Goal: Task Accomplishment & Management: Manage account settings

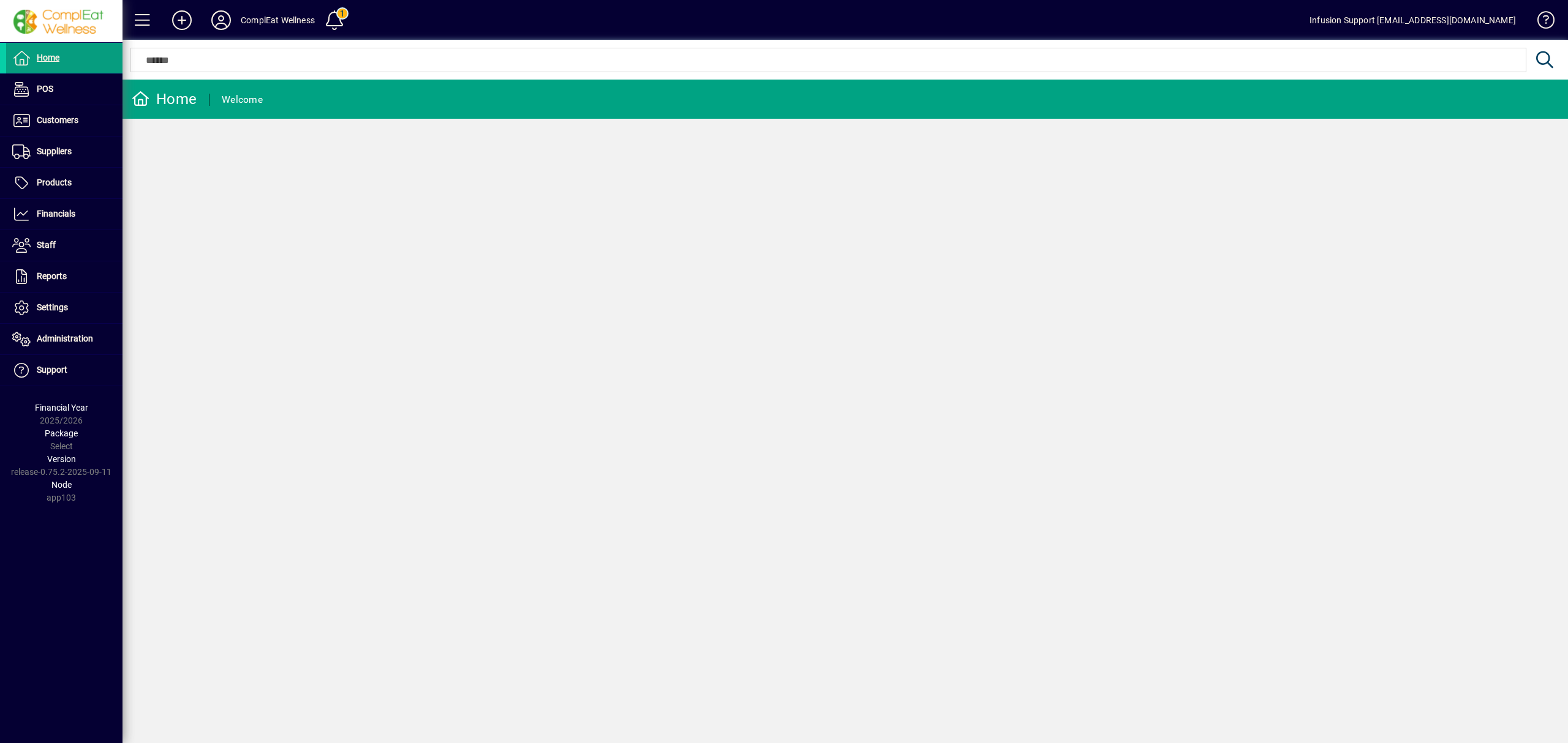
click at [834, 383] on div "Home Welcome" at bounding box center [845, 411] width 1445 height 663
click at [396, 132] on div "Home Welcome" at bounding box center [845, 411] width 1445 height 663
click at [591, 376] on div "Home Welcome" at bounding box center [845, 411] width 1445 height 663
click at [741, 420] on div "Home Welcome" at bounding box center [845, 411] width 1445 height 663
click at [218, 22] on icon at bounding box center [221, 20] width 24 height 19
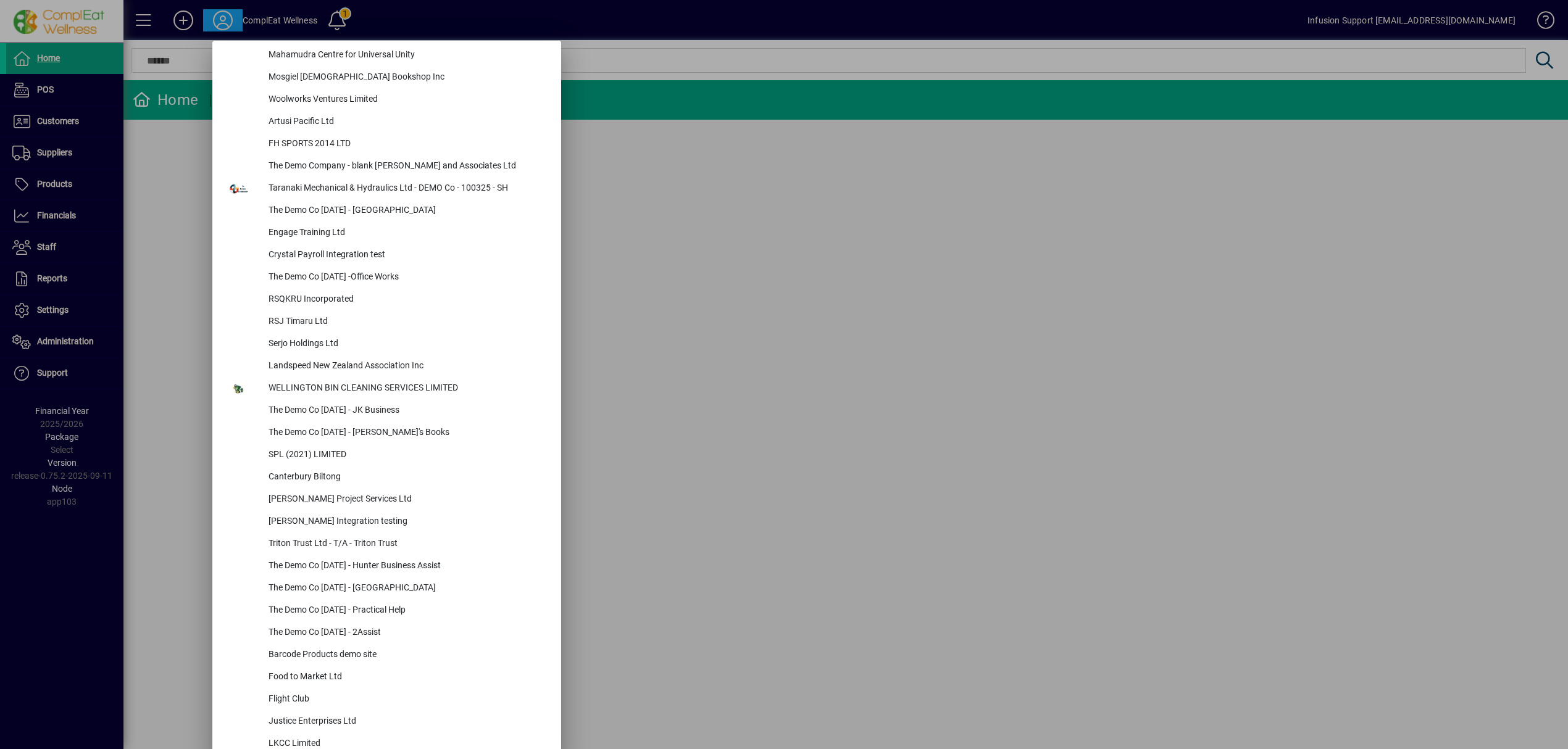
scroll to position [5019, 0]
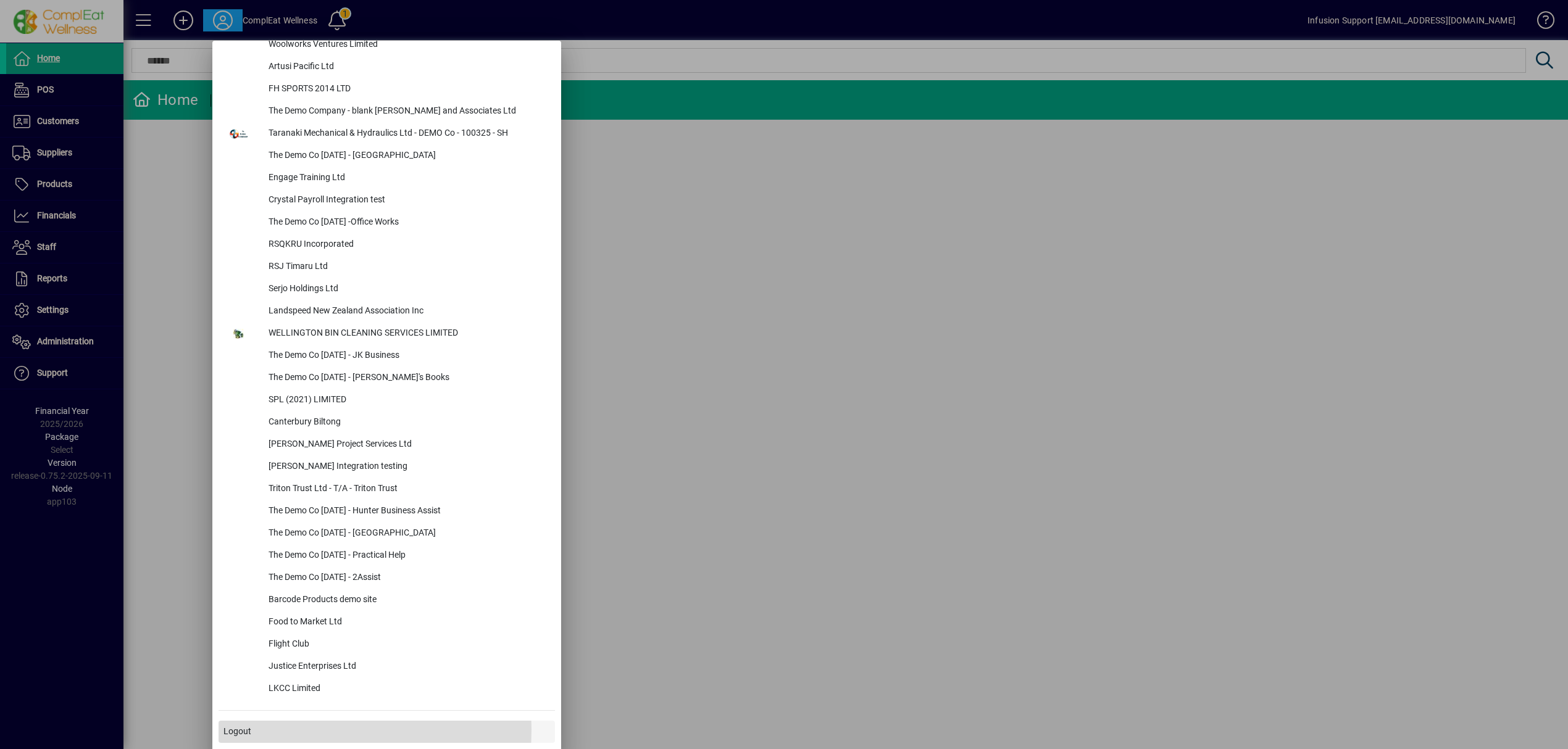
click at [282, 731] on span at bounding box center [386, 732] width 337 height 29
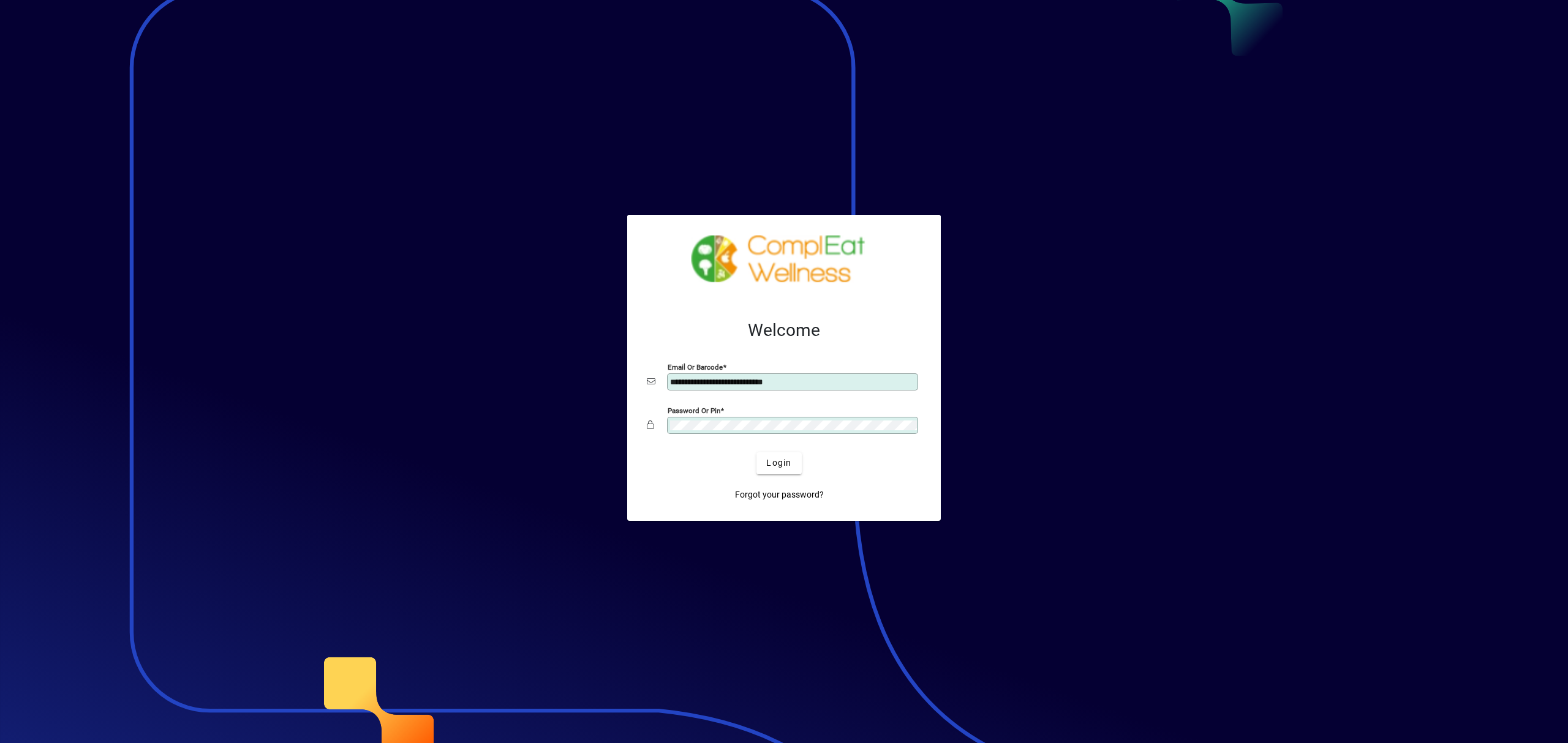
drag, startPoint x: 805, startPoint y: 378, endPoint x: 338, endPoint y: 309, distance: 472.1
click at [337, 309] on app-login-layout "**********" at bounding box center [784, 371] width 1568 height 743
type input "**********"
click at [782, 456] on span "submit" at bounding box center [778, 464] width 45 height 29
